Goal: Browse casually: Explore the website without a specific task or goal

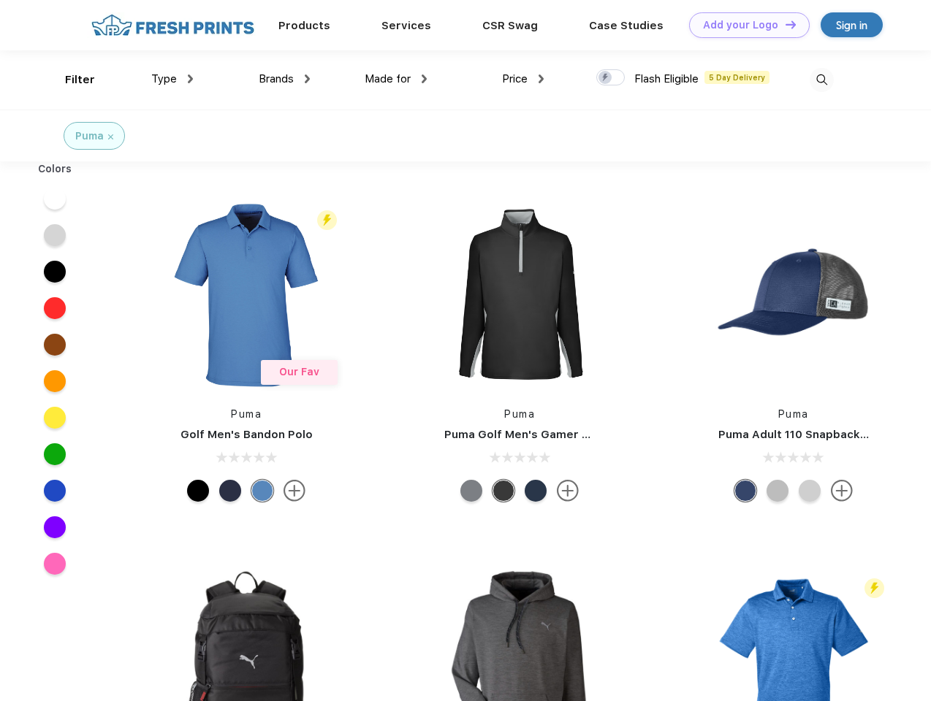
click at [744, 25] on link "Add your Logo Design Tool" at bounding box center [749, 25] width 121 height 26
click at [0, 0] on div "Design Tool" at bounding box center [0, 0] width 0 height 0
click at [784, 24] on link "Add your Logo Design Tool" at bounding box center [749, 25] width 121 height 26
click at [70, 80] on div "Filter" at bounding box center [80, 80] width 30 height 17
click at [172, 79] on span "Type" at bounding box center [164, 78] width 26 height 13
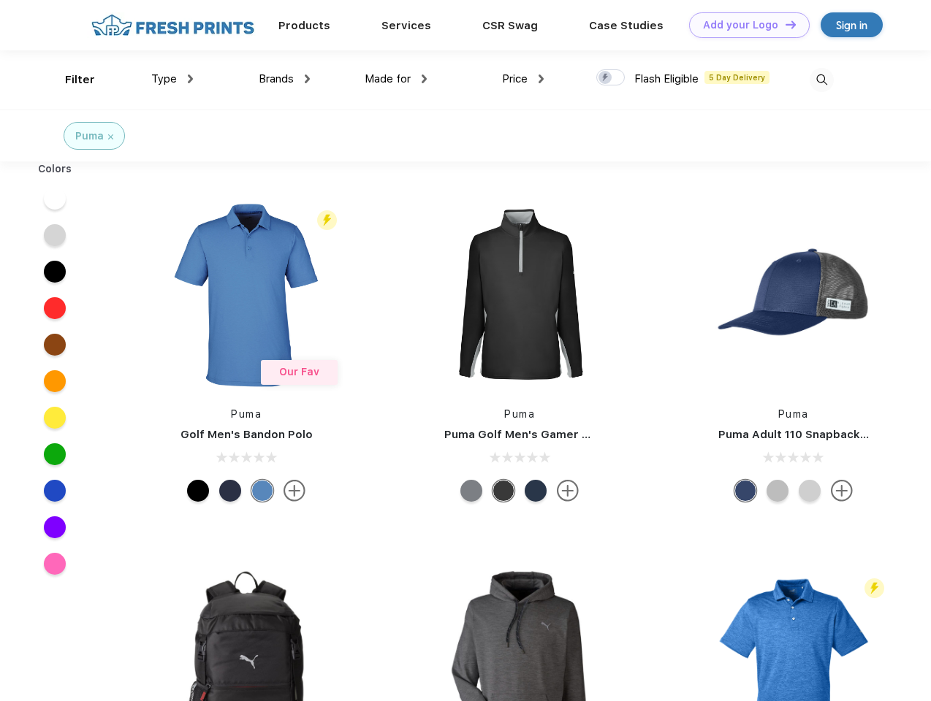
click at [284, 79] on span "Brands" at bounding box center [276, 78] width 35 height 13
click at [396, 79] on span "Made for" at bounding box center [388, 78] width 46 height 13
click at [523, 79] on span "Price" at bounding box center [515, 78] width 26 height 13
click at [611, 78] on div at bounding box center [610, 77] width 28 height 16
click at [606, 78] on input "checkbox" at bounding box center [600, 73] width 9 height 9
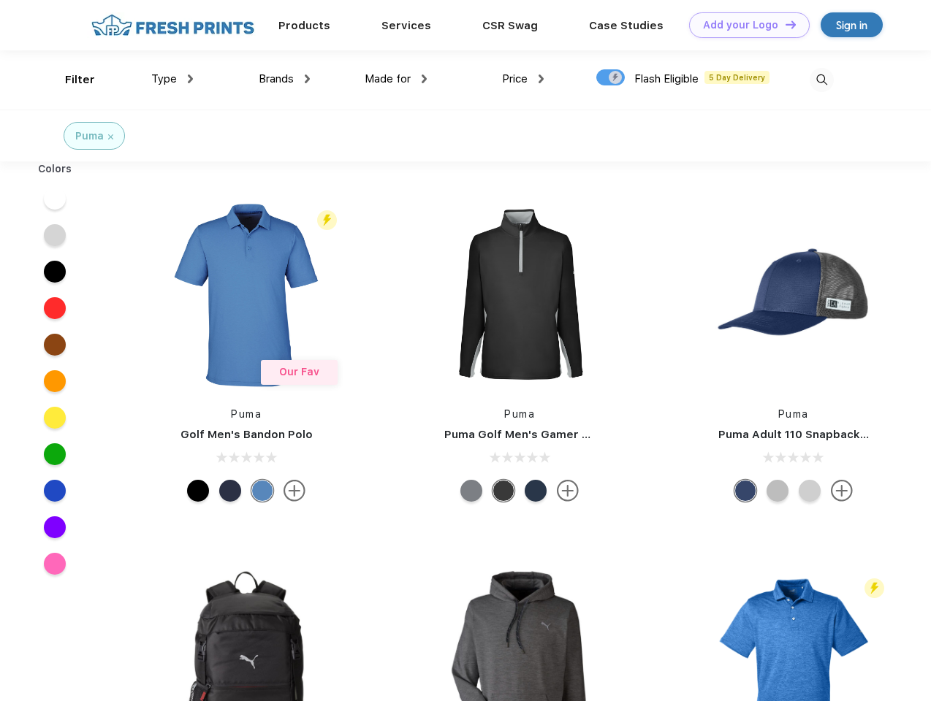
click at [821, 80] on img at bounding box center [821, 80] width 24 height 24
